Goal: Transaction & Acquisition: Purchase product/service

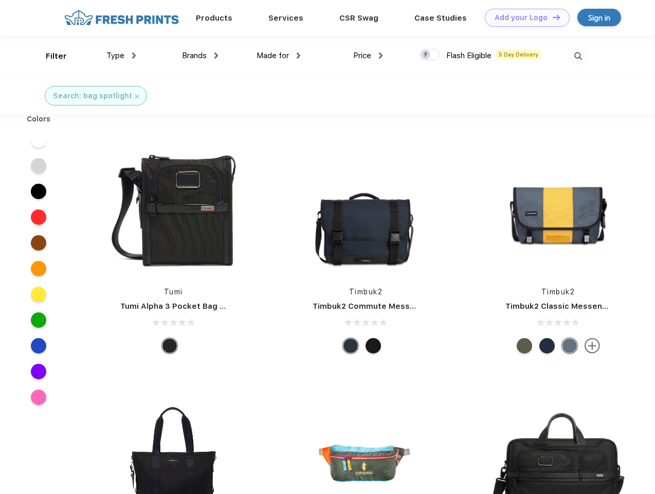
scroll to position [1, 0]
click at [523, 17] on link "Add your Logo Design Tool" at bounding box center [527, 18] width 85 height 18
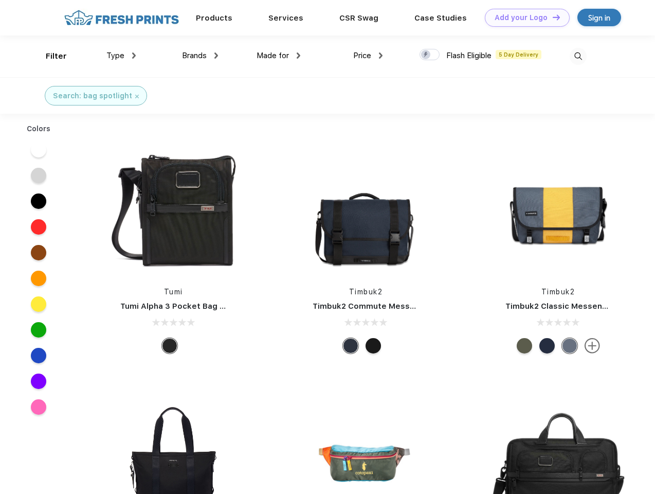
click at [0, 0] on div "Design Tool" at bounding box center [0, 0] width 0 height 0
click at [552, 17] on link "Add your Logo Design Tool" at bounding box center [527, 18] width 85 height 18
click at [49, 56] on div "Filter" at bounding box center [56, 56] width 21 height 12
click at [121, 56] on span "Type" at bounding box center [115, 55] width 18 height 9
click at [200, 56] on span "Brands" at bounding box center [194, 55] width 25 height 9
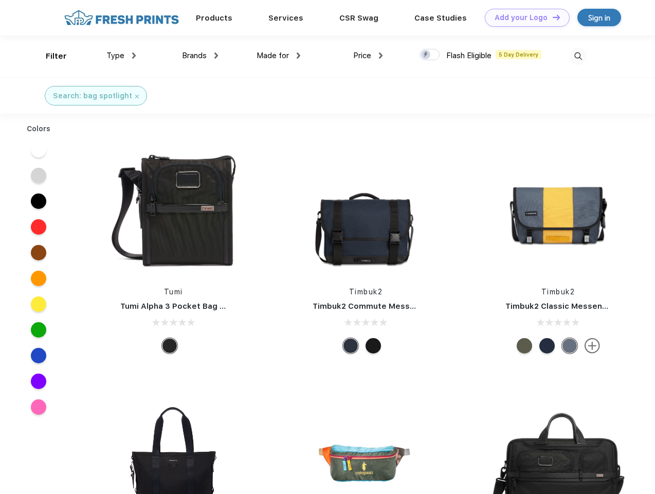
click at [279, 56] on span "Made for" at bounding box center [273, 55] width 32 height 9
click at [368, 56] on span "Price" at bounding box center [362, 55] width 18 height 9
click at [430, 55] on div at bounding box center [429, 54] width 20 height 11
click at [426, 55] on input "checkbox" at bounding box center [422, 51] width 7 height 7
click at [578, 56] on img at bounding box center [578, 56] width 17 height 17
